Goal: Obtain resource: Download file/media

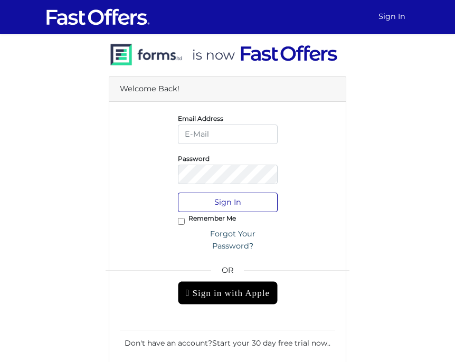
type input "caine@property.ca"
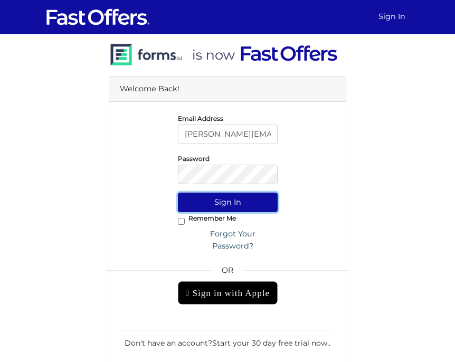
click at [230, 197] on button "Sign In" at bounding box center [228, 203] width 100 height 20
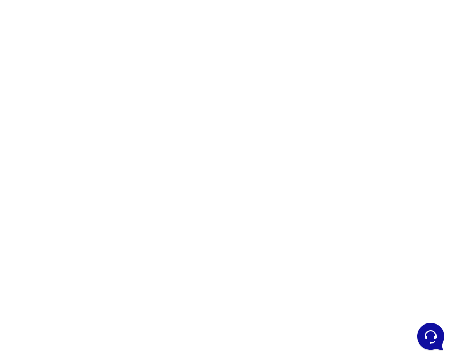
scroll to position [54, 0]
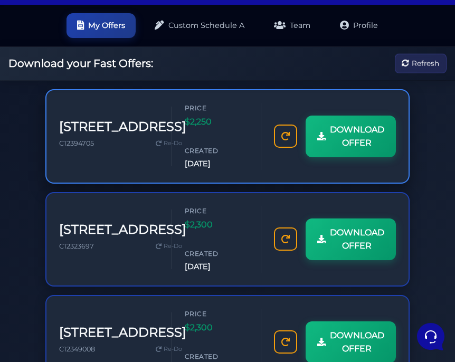
scroll to position [34, 0]
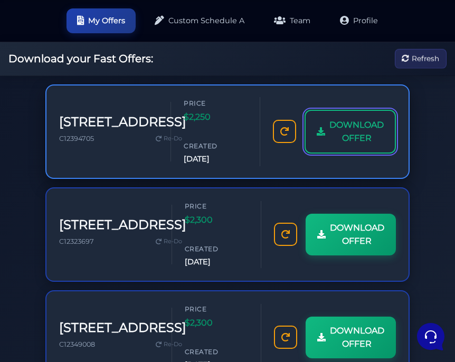
click at [341, 145] on link "DOWNLOAD OFFER" at bounding box center [349, 132] width 91 height 44
